Goal: Information Seeking & Learning: Learn about a topic

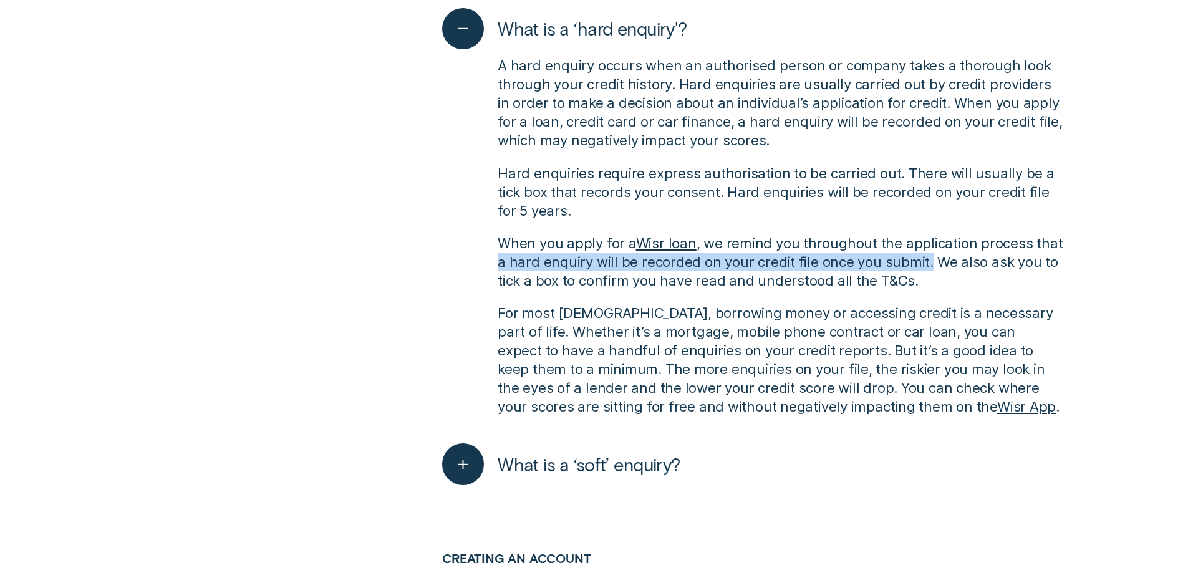
scroll to position [1247, 0]
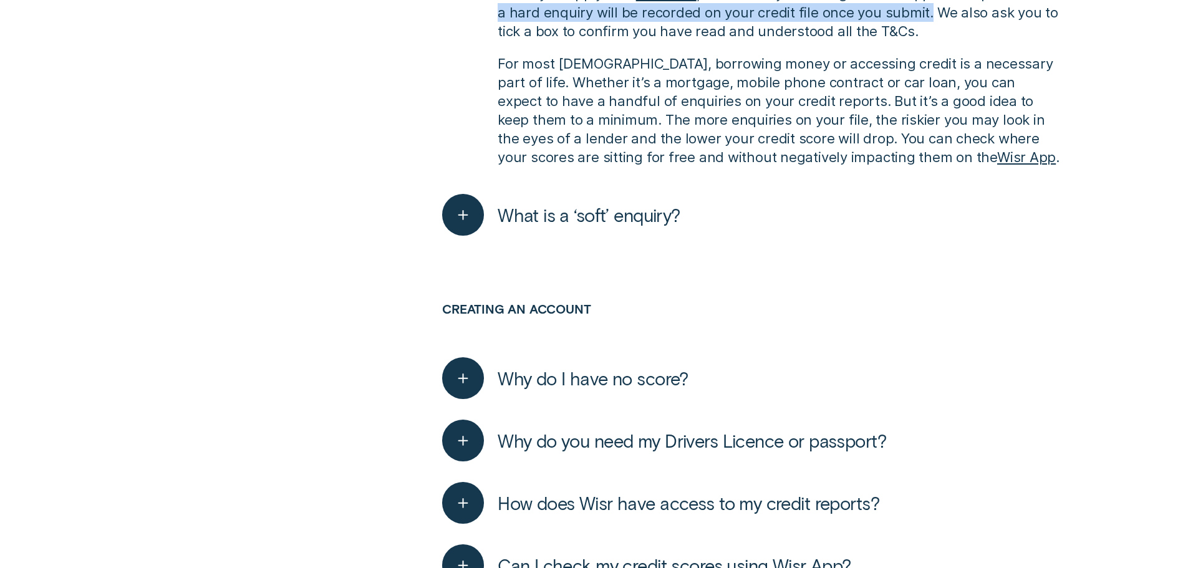
click at [642, 222] on span "What is a ‘soft’ enquiry?" at bounding box center [589, 215] width 183 height 22
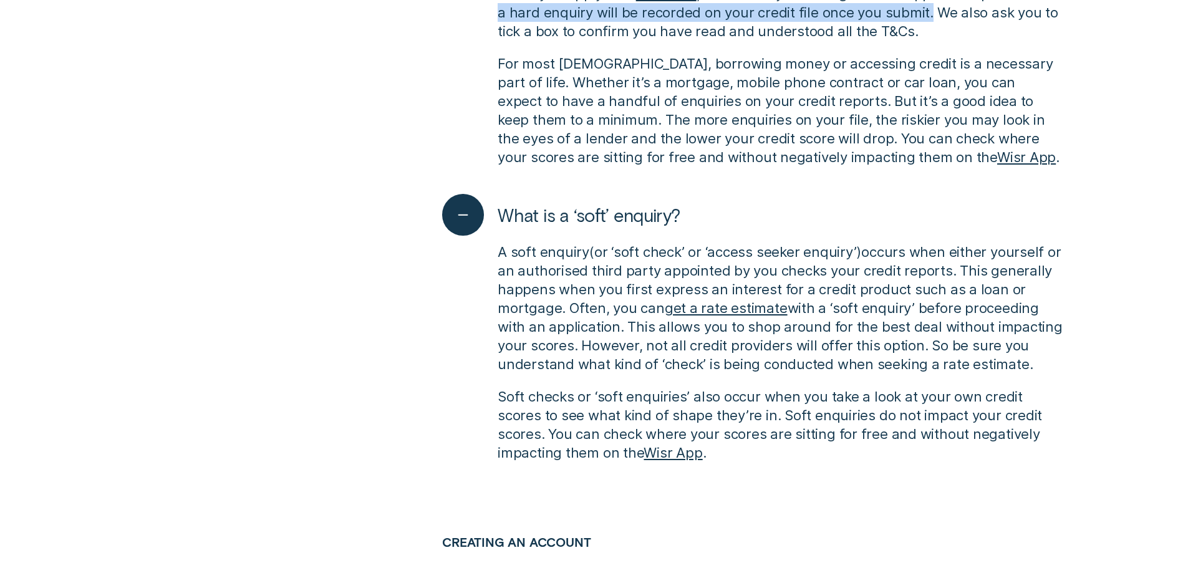
click at [641, 218] on span "What is a ‘soft’ enquiry?" at bounding box center [589, 215] width 183 height 22
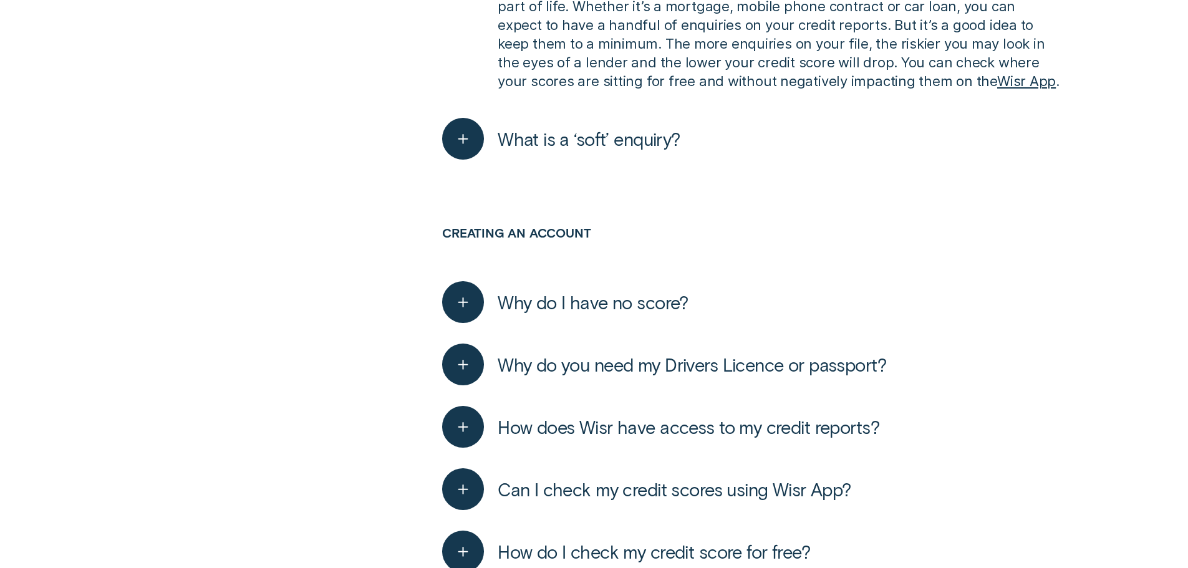
scroll to position [1559, 0]
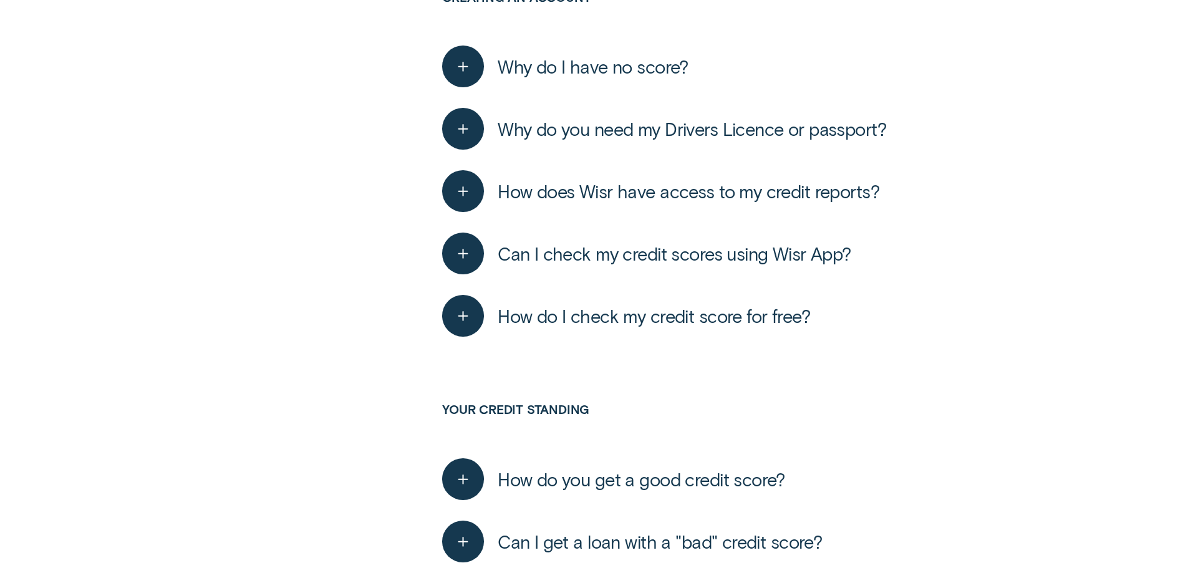
click at [617, 74] on span "Why do I have no score?" at bounding box center [593, 66] width 191 height 22
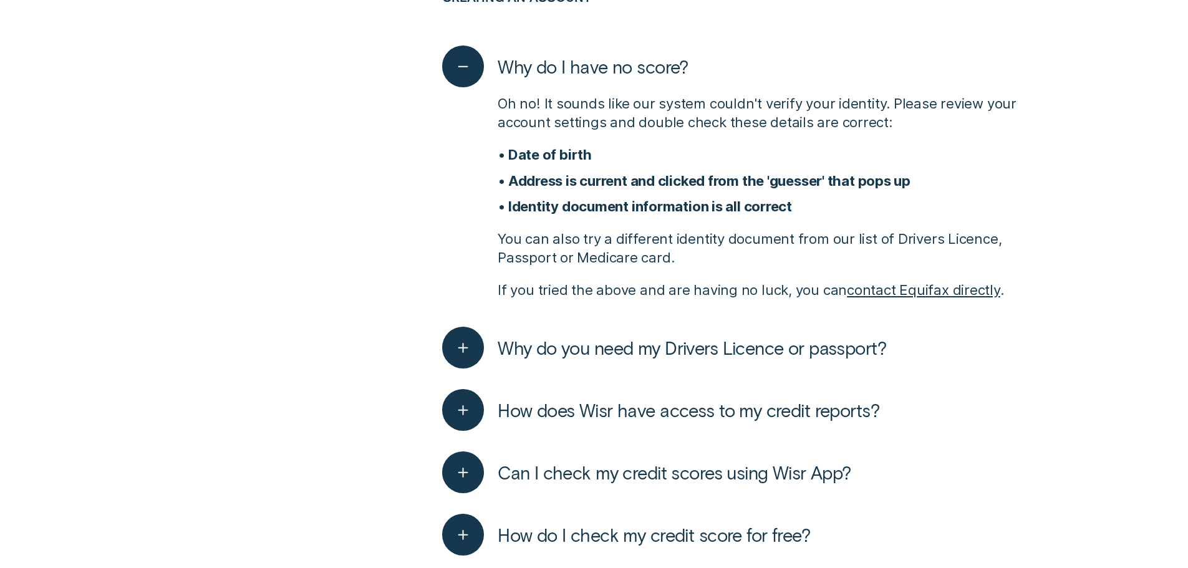
click at [596, 72] on span "Why do I have no score?" at bounding box center [593, 66] width 191 height 22
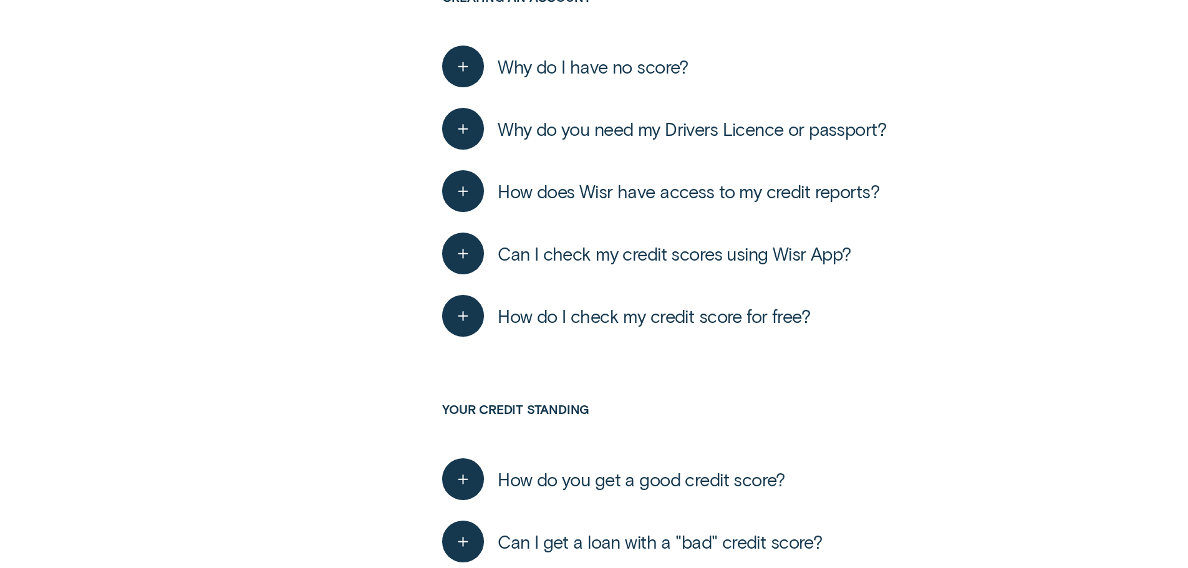
click at [594, 118] on span "Why do you need my Drivers Licence or passport?" at bounding box center [692, 129] width 388 height 22
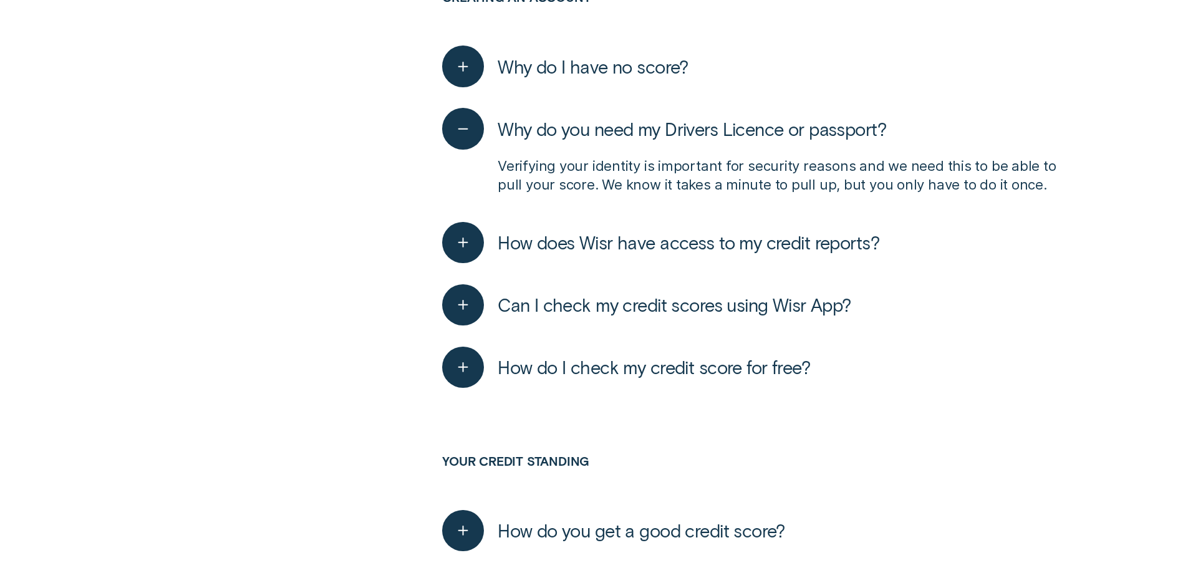
click at [593, 128] on span "Why do you need my Drivers Licence or passport?" at bounding box center [692, 129] width 388 height 22
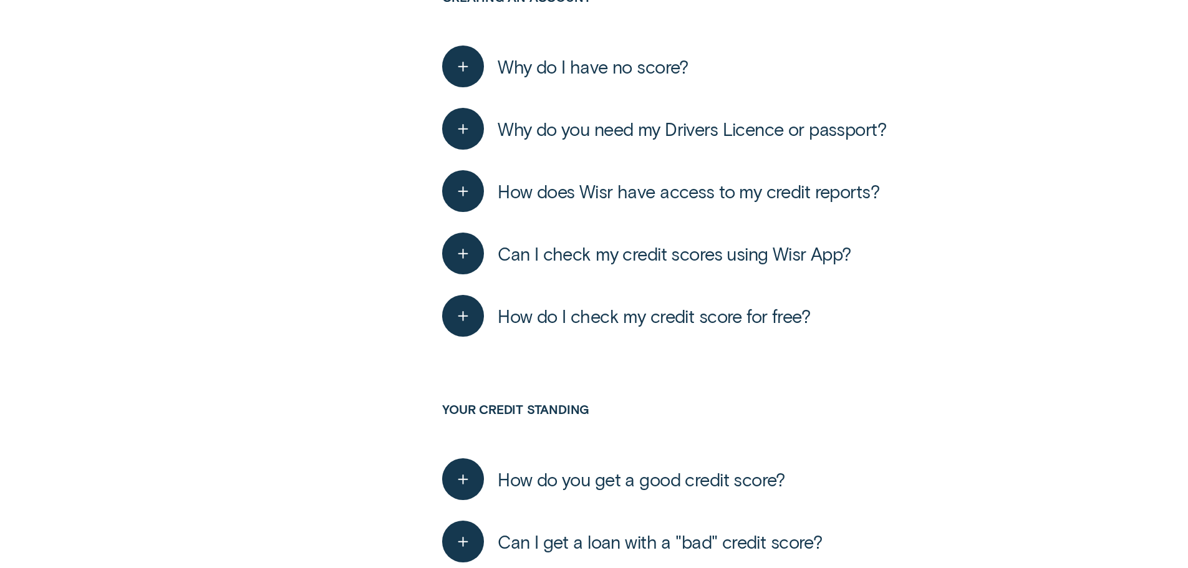
click at [587, 191] on span "How does Wisr have access to my credit reports?" at bounding box center [689, 191] width 382 height 22
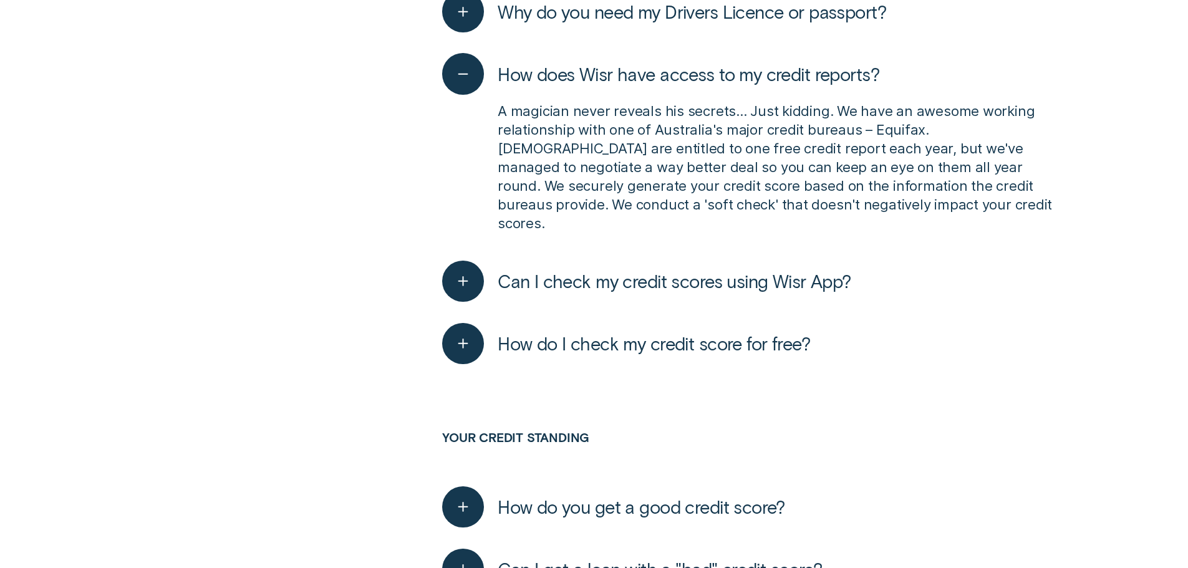
scroll to position [1683, 0]
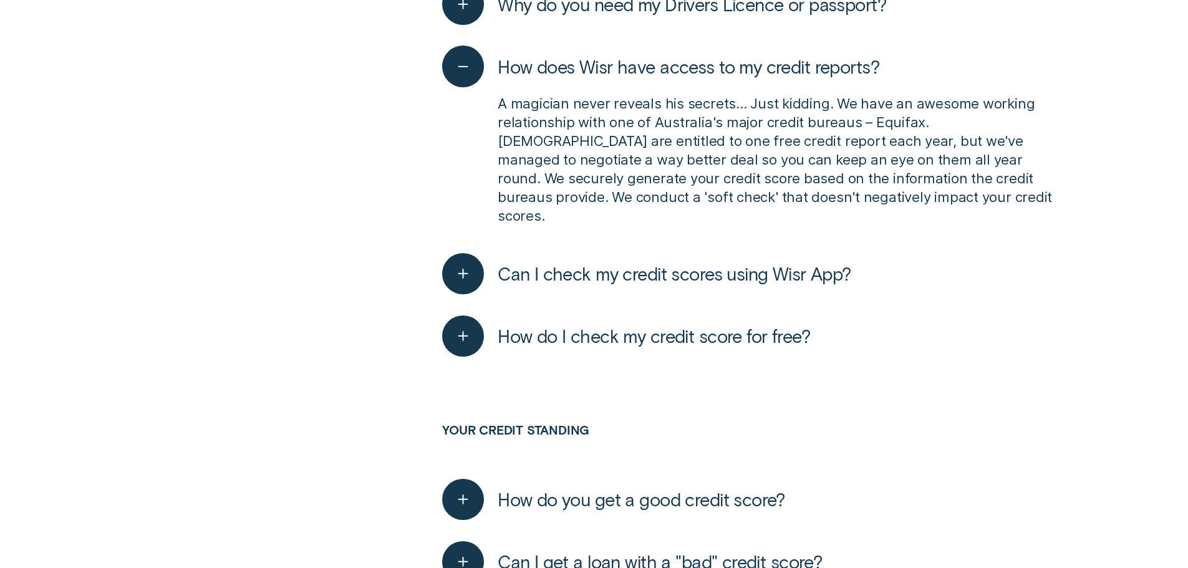
click at [642, 262] on span "Can I check my credit scores using Wisr App?" at bounding box center [675, 273] width 354 height 22
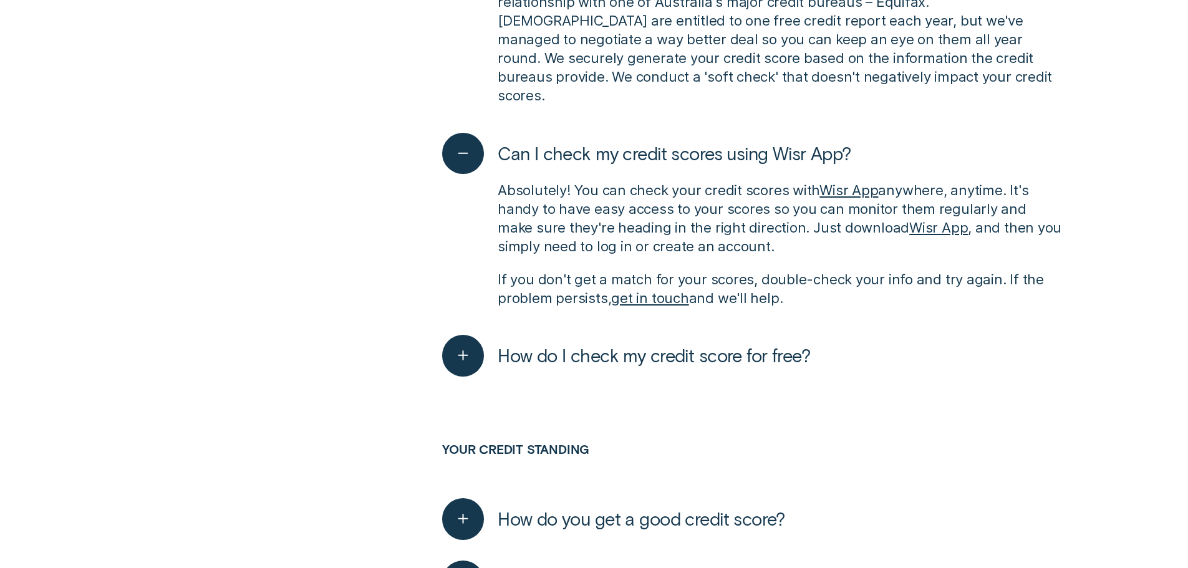
scroll to position [1933, 0]
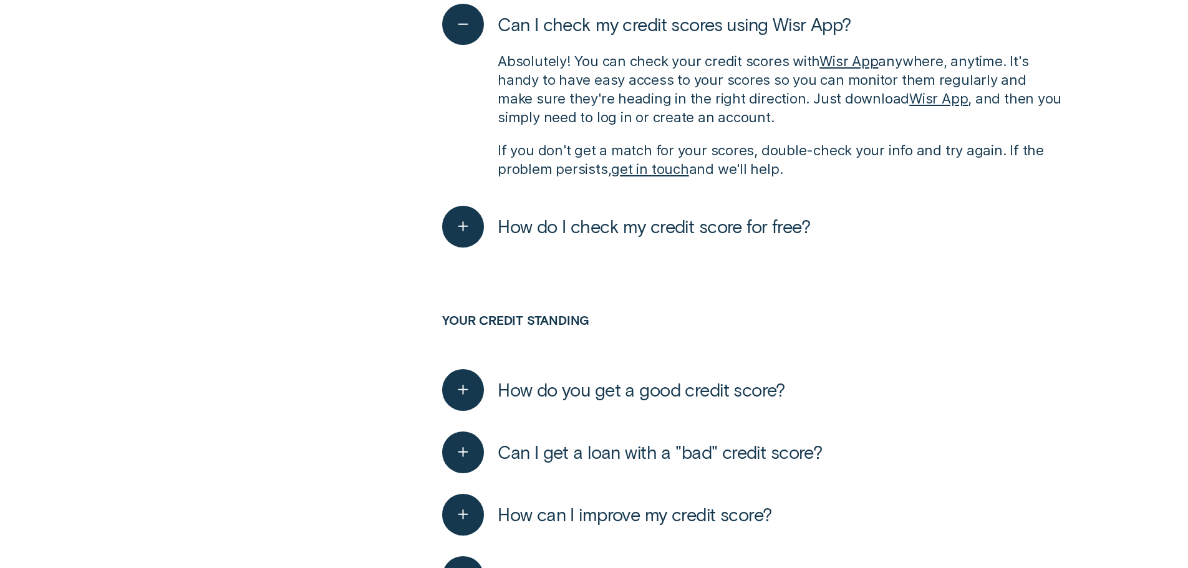
click at [660, 215] on span "How do I check my credit score for free?" at bounding box center [654, 226] width 312 height 22
